Goal: Transaction & Acquisition: Obtain resource

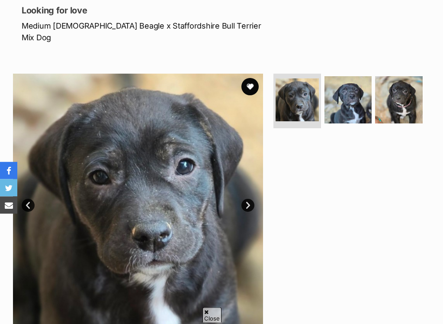
scroll to position [118, 0]
click at [348, 92] on img at bounding box center [349, 100] width 48 height 48
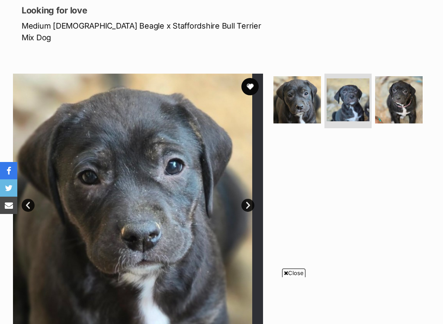
scroll to position [0, 0]
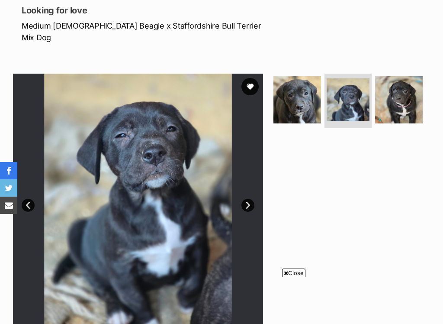
click at [405, 90] on img at bounding box center [399, 100] width 48 height 48
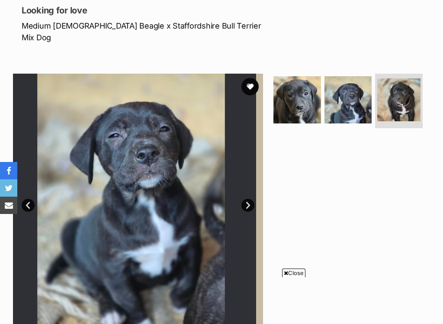
click at [401, 96] on img at bounding box center [399, 99] width 43 height 43
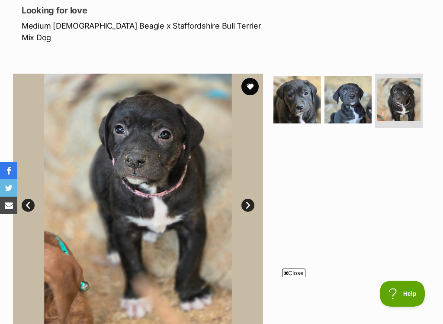
click at [298, 93] on img at bounding box center [298, 100] width 48 height 48
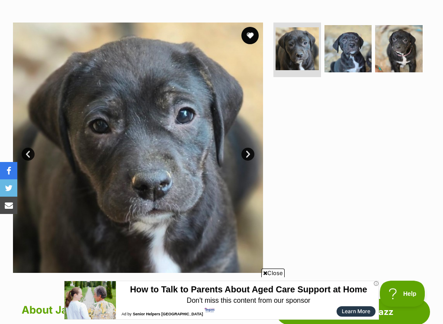
click at [228, 45] on img at bounding box center [138, 148] width 250 height 250
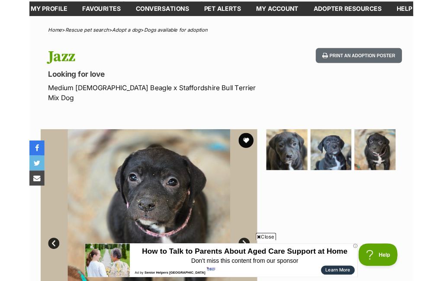
scroll to position [67, 0]
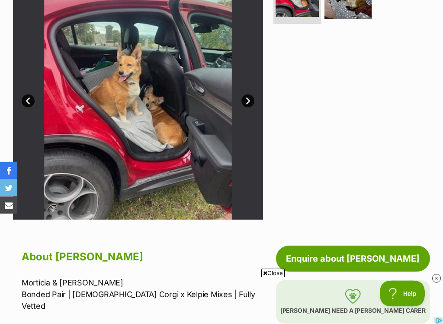
click at [248, 108] on link "Next" at bounding box center [248, 101] width 13 height 13
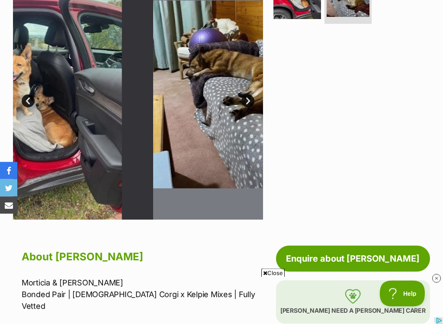
scroll to position [171, 0]
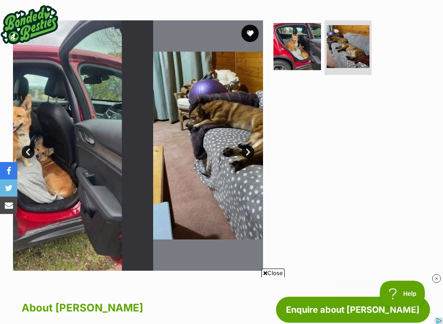
click at [352, 48] on img at bounding box center [348, 46] width 43 height 43
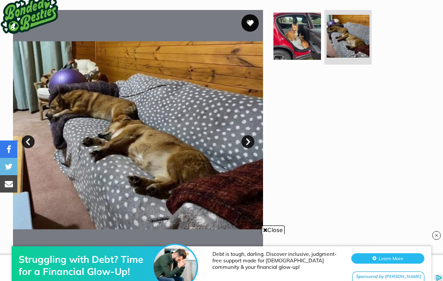
scroll to position [0, 0]
